Goal: Find specific page/section: Find specific page/section

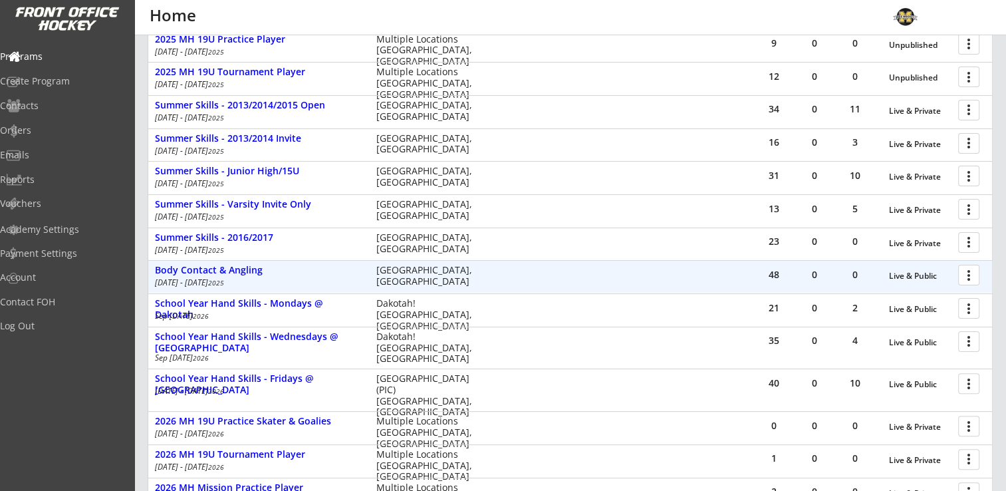
scroll to position [299, 0]
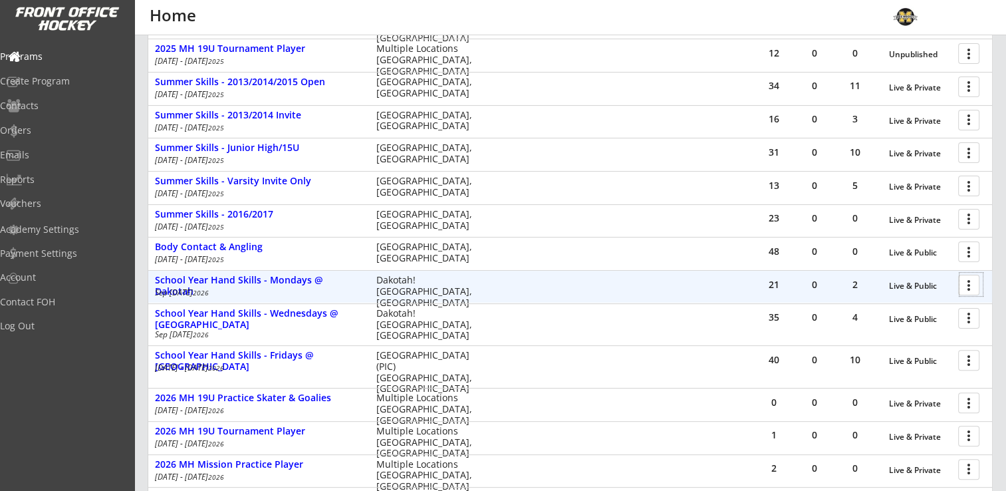
click at [973, 284] on div at bounding box center [970, 284] width 23 height 23
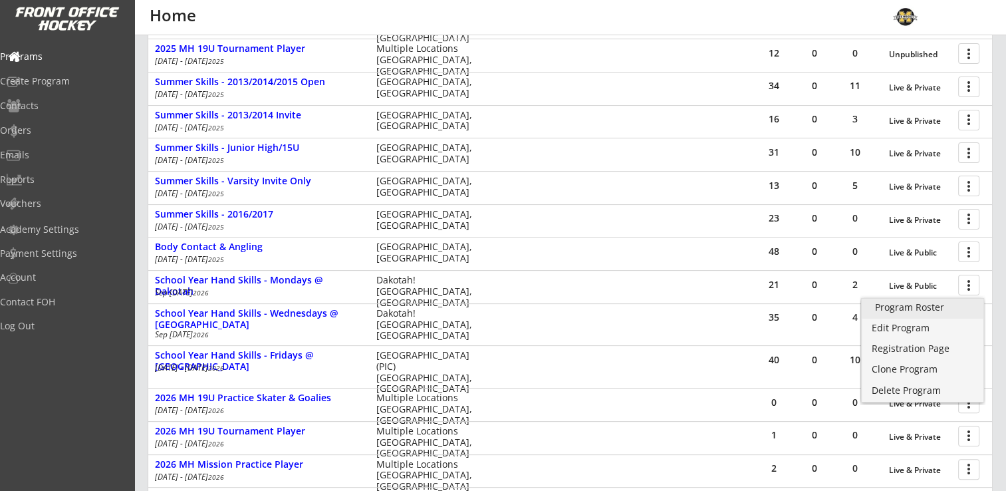
click at [953, 309] on div "Program Roster" at bounding box center [922, 307] width 95 height 9
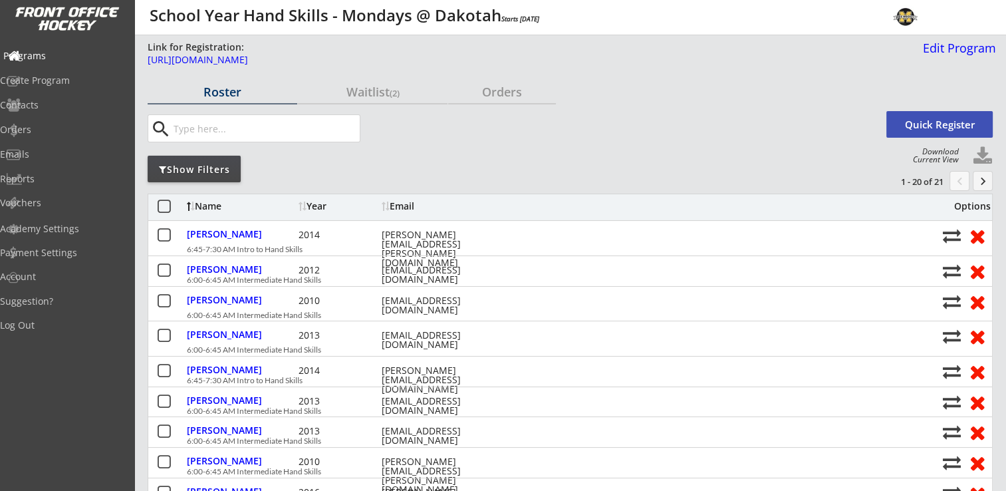
click at [58, 57] on div "Programs" at bounding box center [63, 55] width 120 height 9
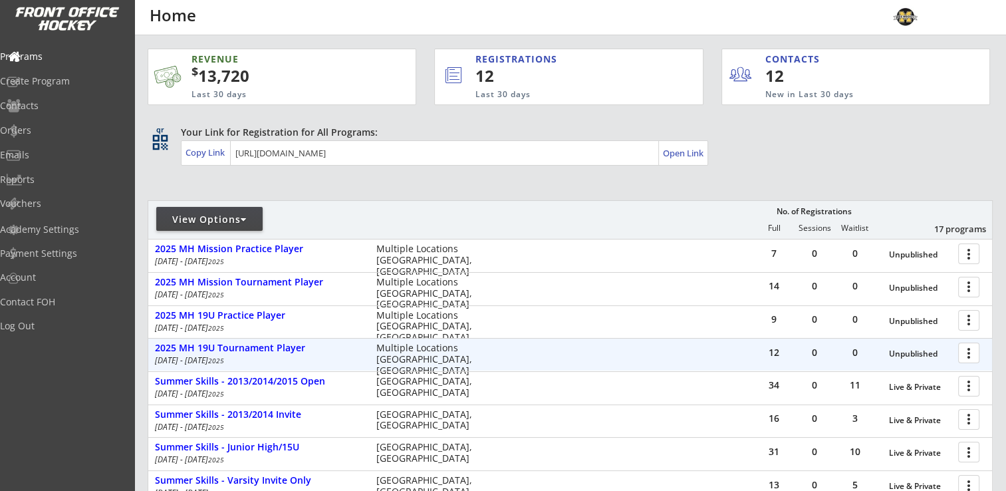
scroll to position [233, 0]
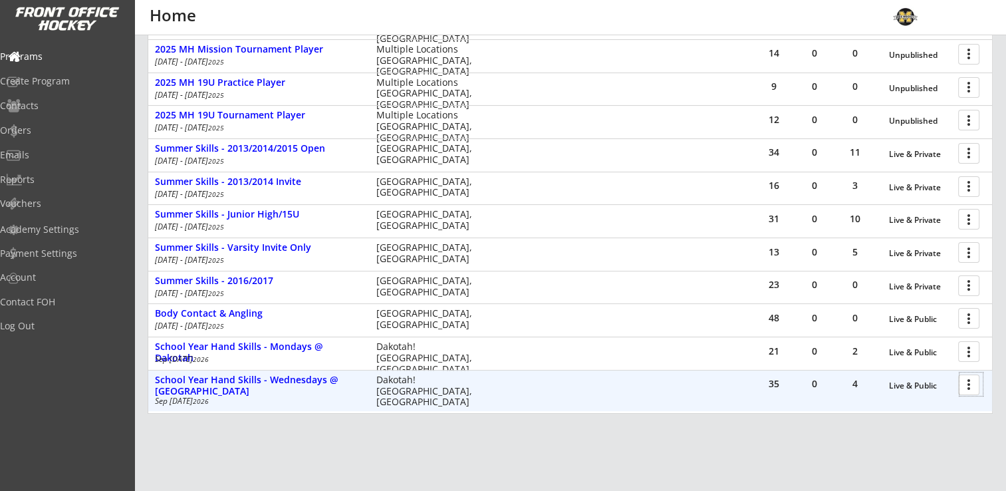
click at [973, 382] on div at bounding box center [970, 383] width 23 height 23
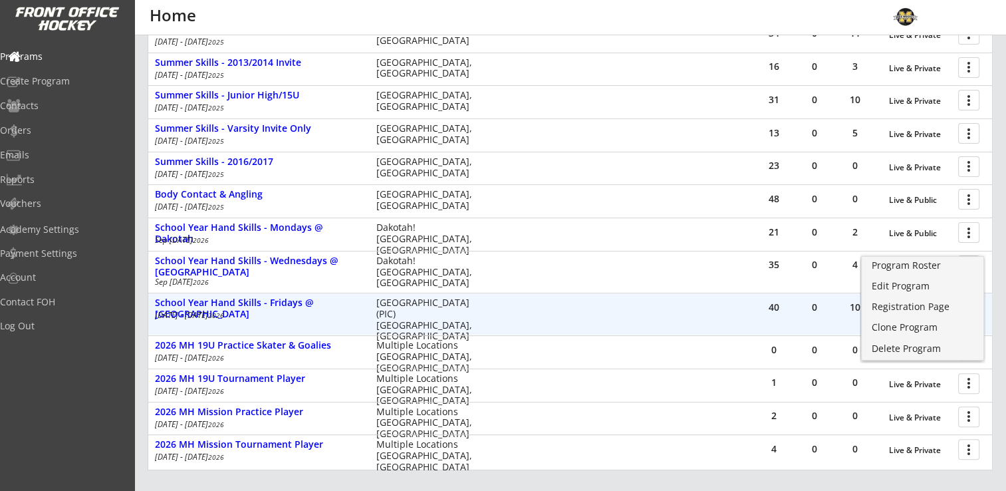
scroll to position [375, 0]
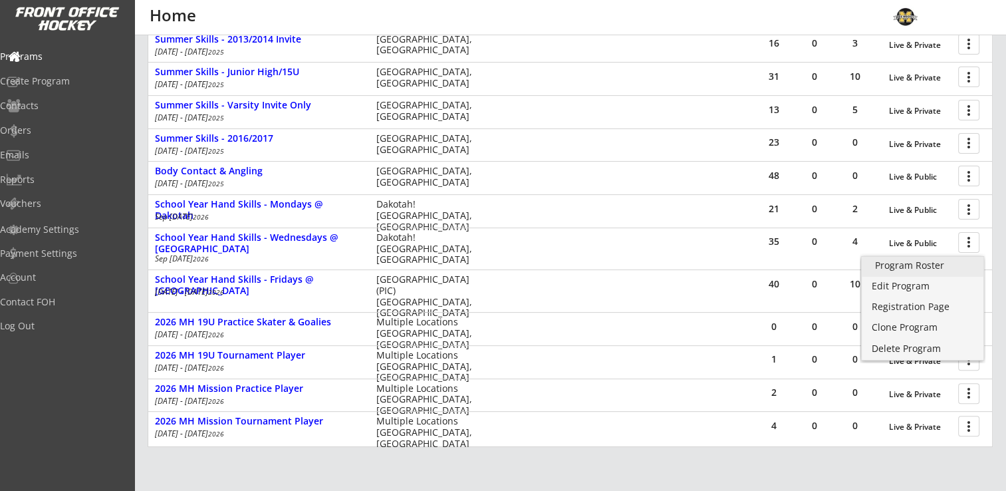
click at [926, 263] on div "Program Roster" at bounding box center [922, 265] width 95 height 9
